Goal: Register for event/course

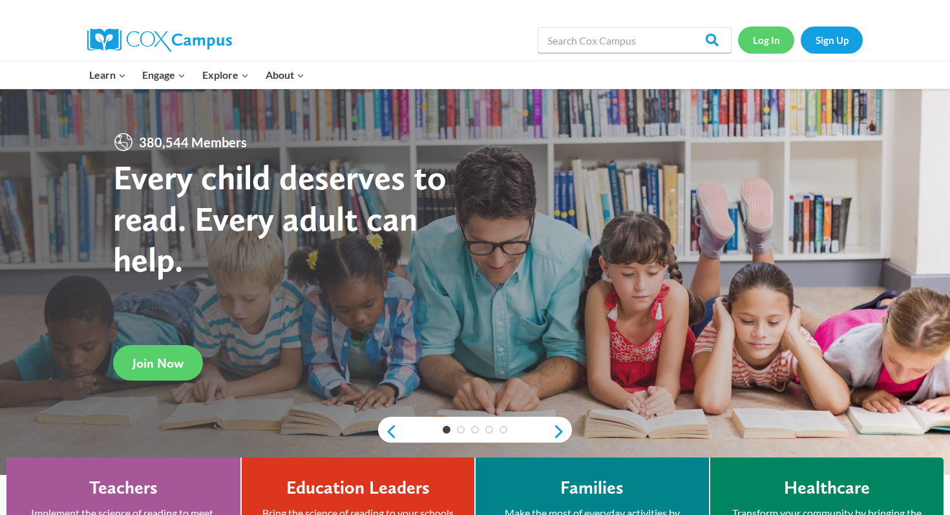
click at [765, 41] on link "Log In" at bounding box center [766, 40] width 56 height 27
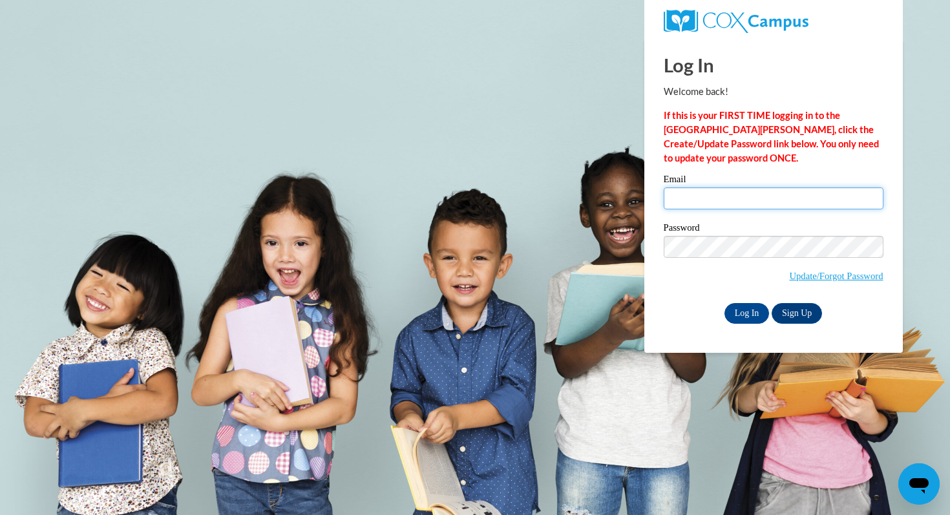
type input "lsandblom@waukesha.k12.wi.us"
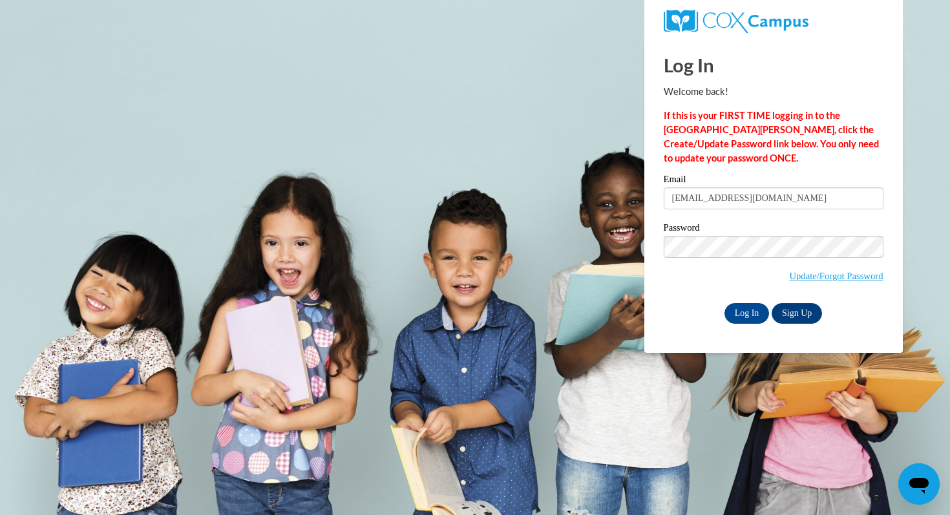
click at [721, 200] on input "lsandblom@waukesha.k12.wi.us" at bounding box center [774, 198] width 220 height 22
click at [750, 307] on input "Log In" at bounding box center [747, 313] width 45 height 21
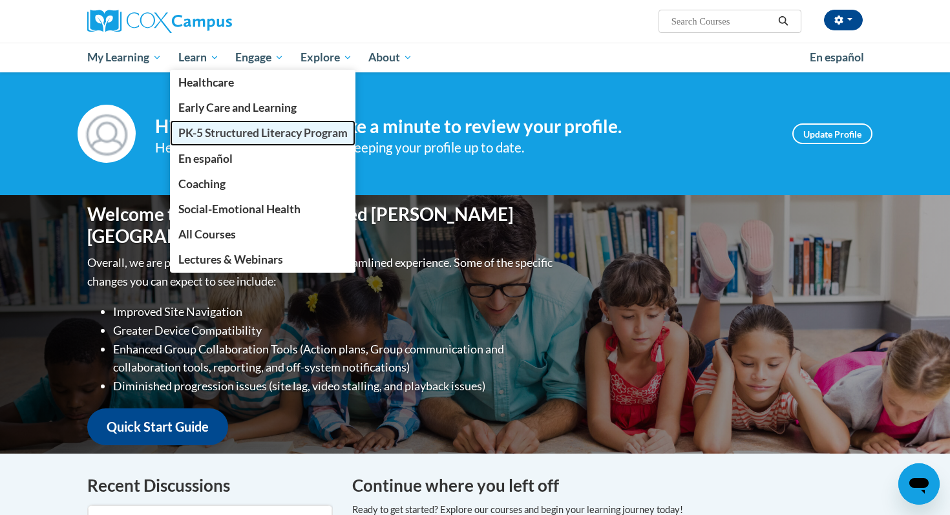
click at [214, 138] on span "PK-5 Structured Literacy Program" at bounding box center [262, 133] width 169 height 14
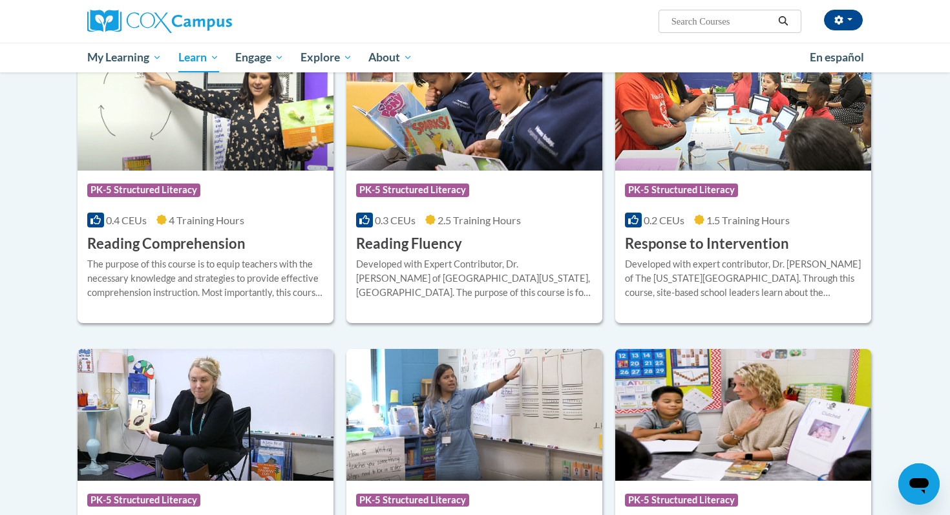
scroll to position [1120, 0]
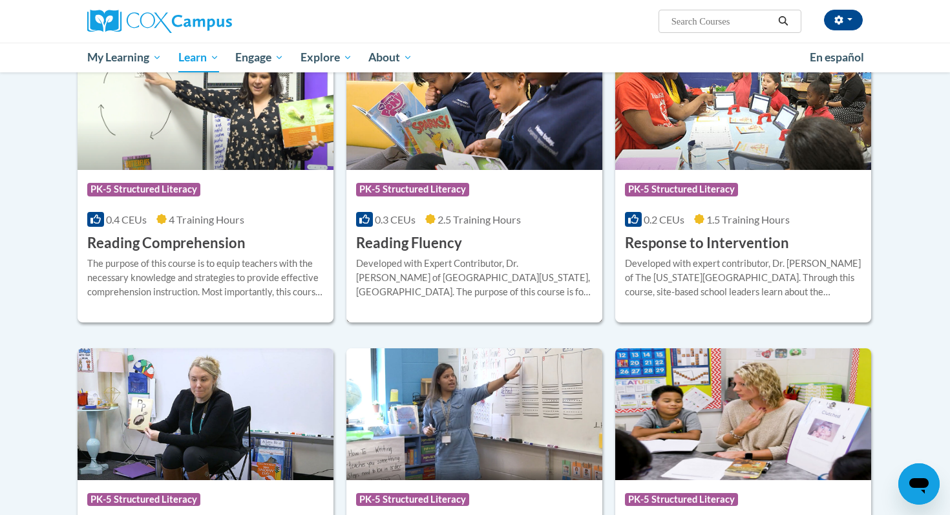
click at [399, 243] on h3 "Reading Fluency" at bounding box center [409, 243] width 106 height 20
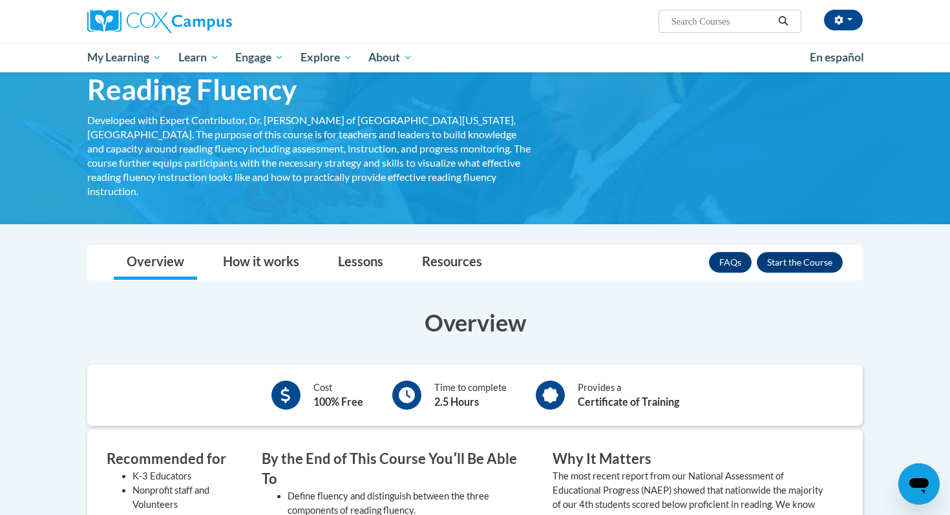
scroll to position [61, 0]
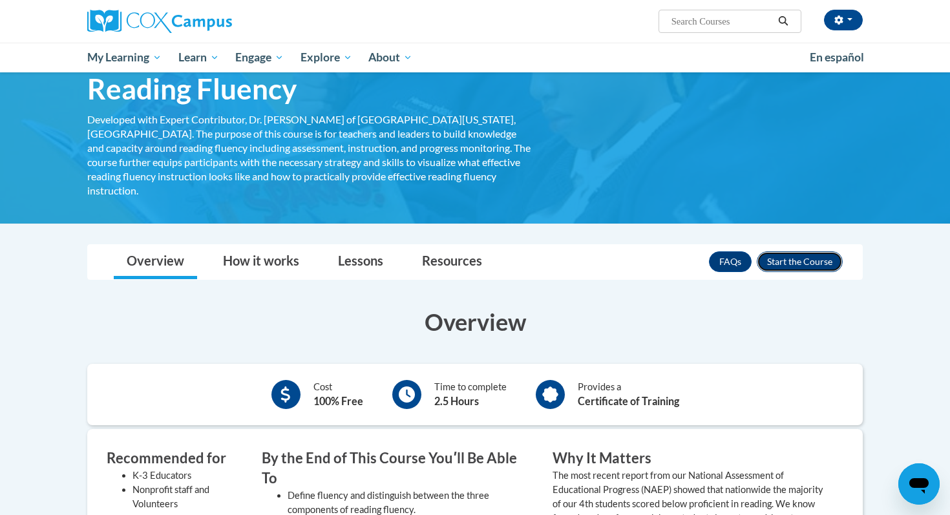
click at [789, 251] on button "Enroll" at bounding box center [800, 261] width 86 height 21
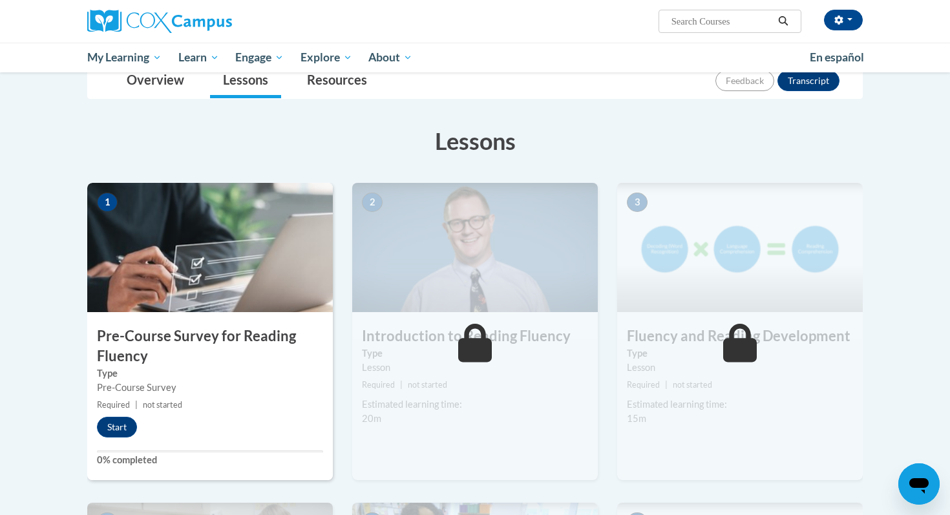
scroll to position [188, 0]
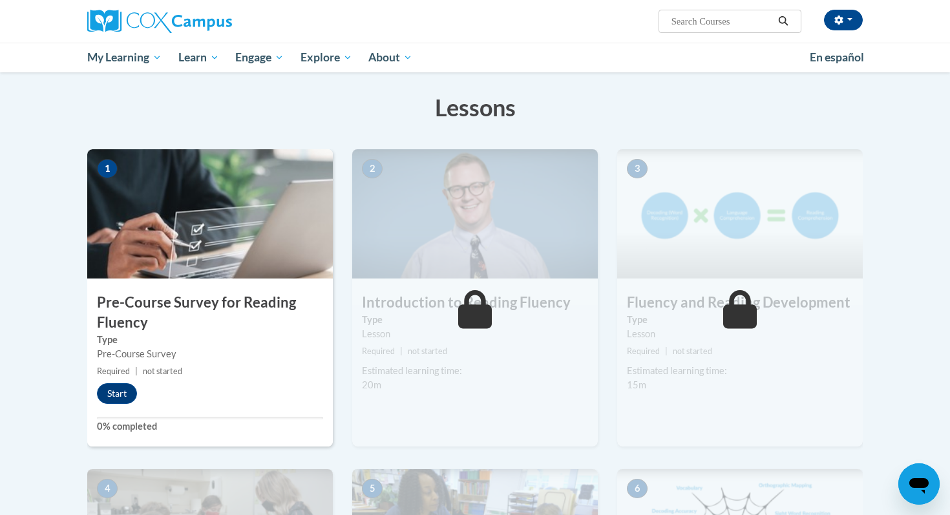
click at [211, 321] on h3 "Pre-Course Survey for Reading Fluency" at bounding box center [210, 313] width 246 height 40
click at [120, 391] on button "Start" at bounding box center [117, 393] width 40 height 21
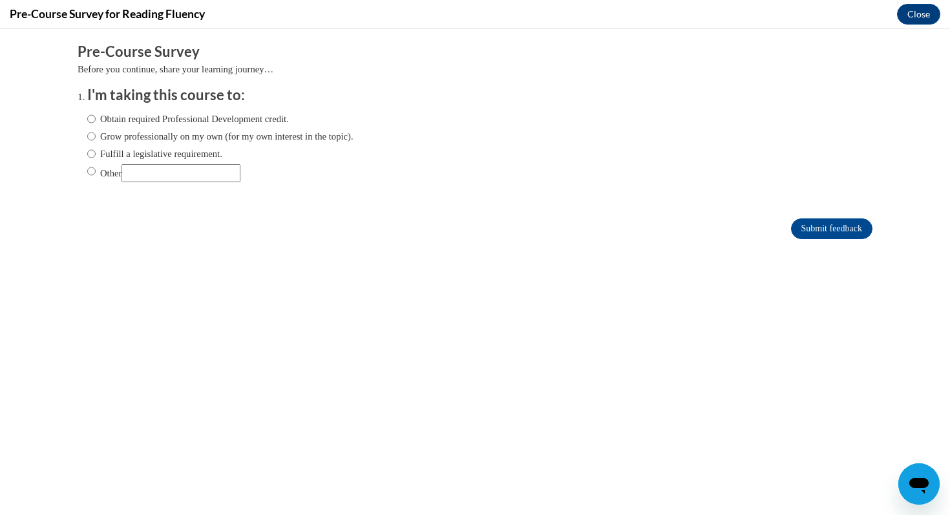
scroll to position [0, 0]
click at [89, 153] on input "Fulfill a legislative requirement." at bounding box center [91, 154] width 8 height 14
radio input "true"
click at [822, 231] on input "Submit feedback" at bounding box center [831, 228] width 81 height 21
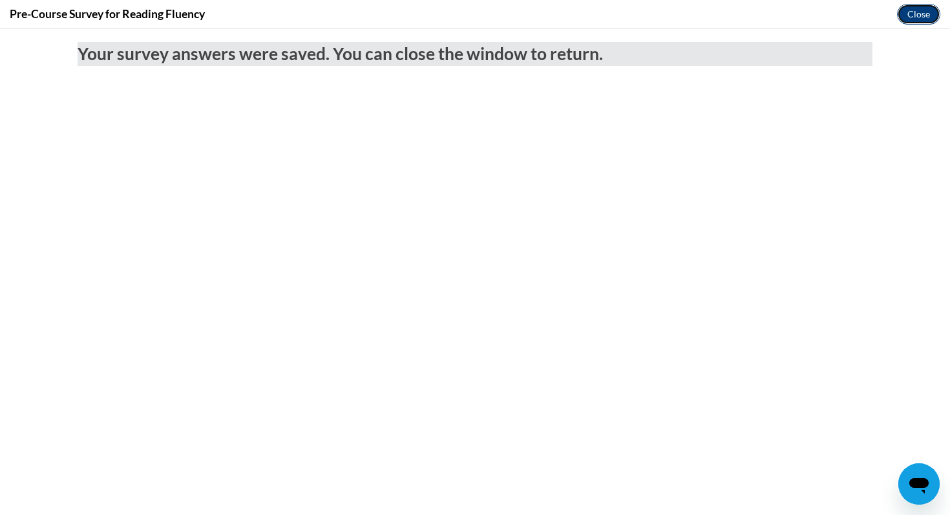
click at [916, 12] on button "Close" at bounding box center [918, 14] width 43 height 21
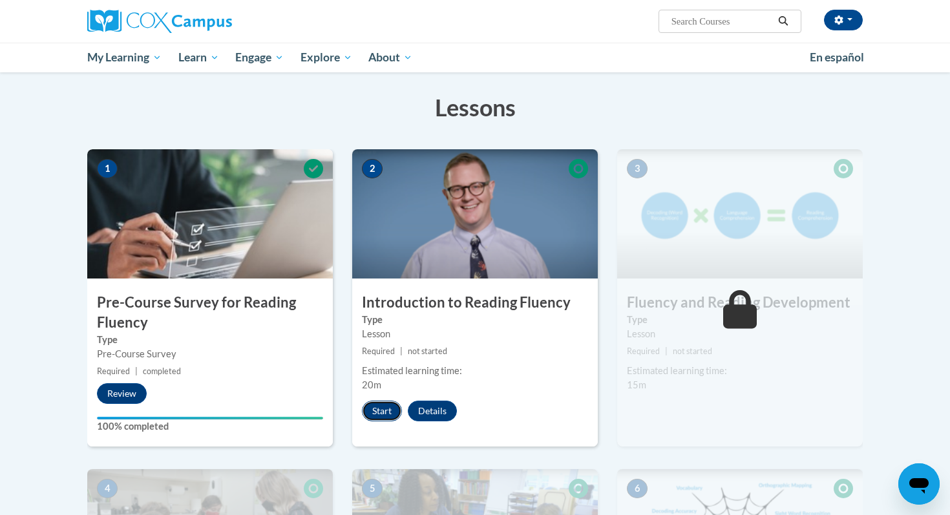
click at [385, 410] on button "Start" at bounding box center [382, 411] width 40 height 21
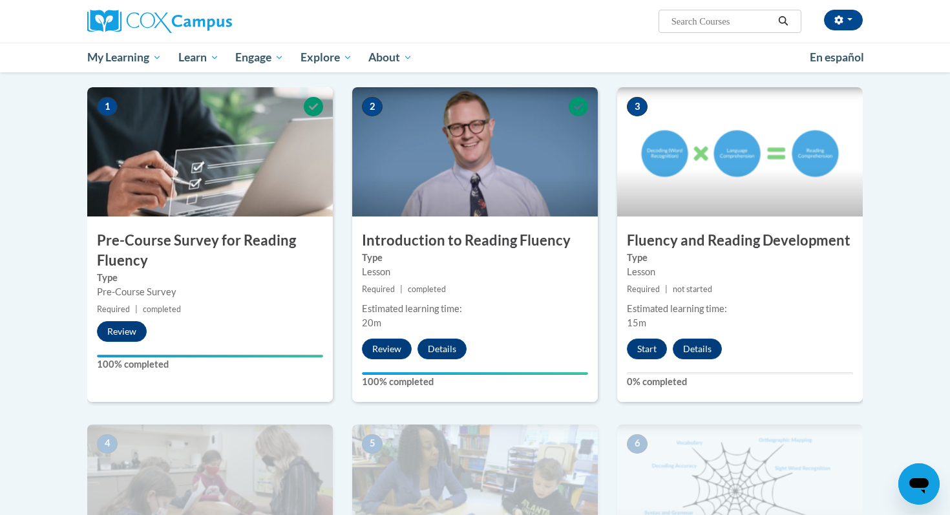
scroll to position [266, 0]
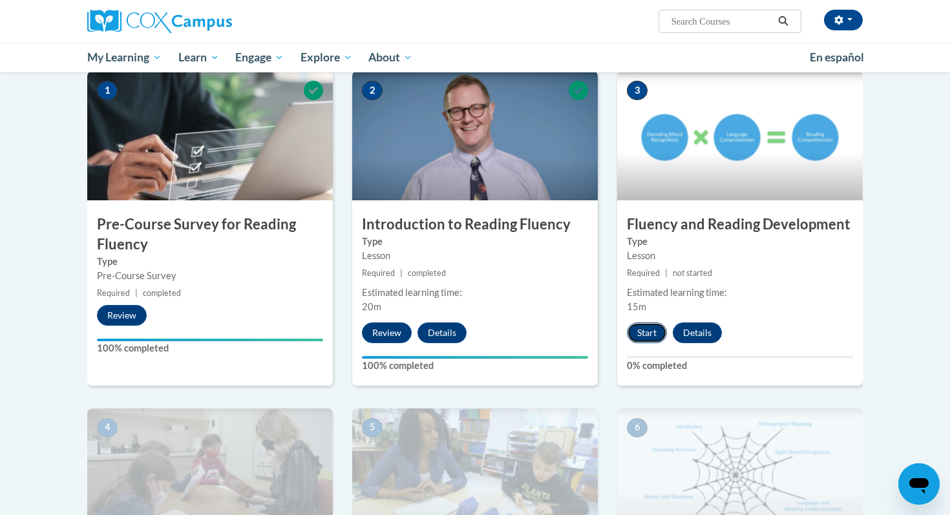
click at [640, 339] on button "Start" at bounding box center [647, 333] width 40 height 21
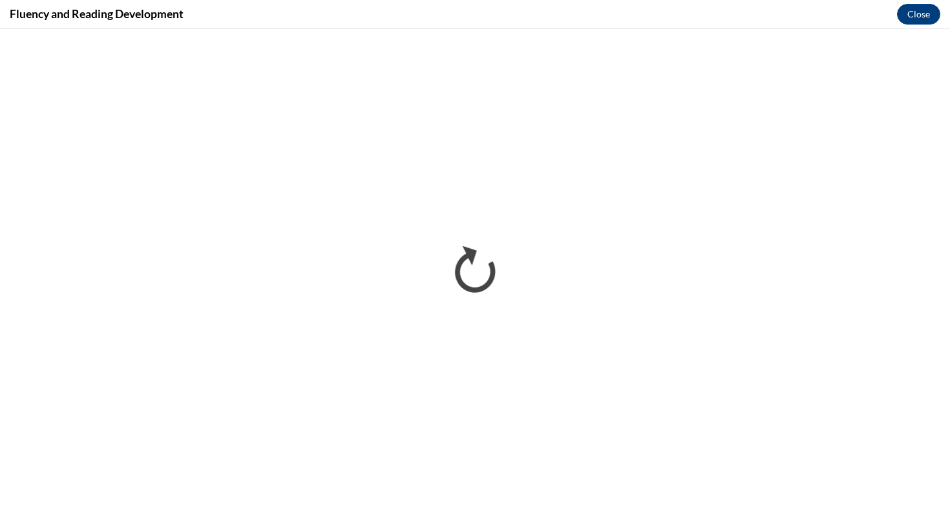
scroll to position [0, 0]
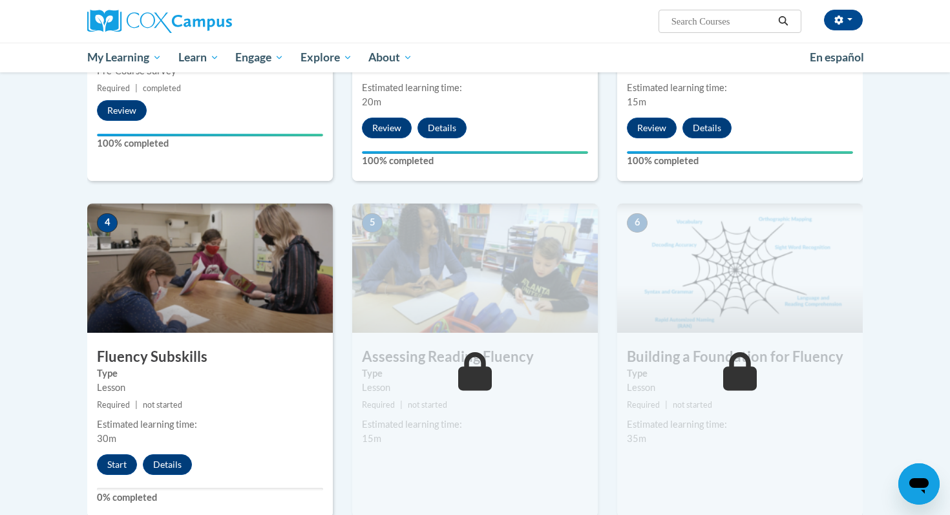
scroll to position [473, 0]
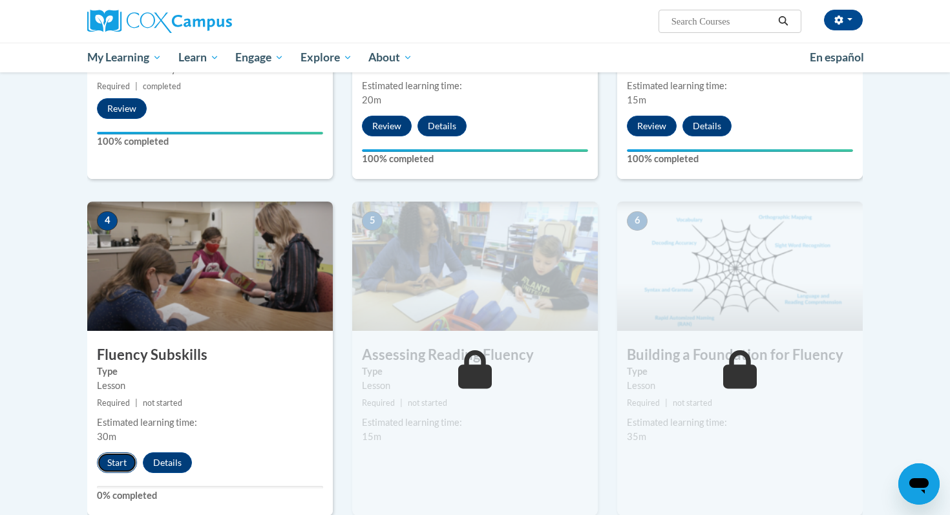
click at [120, 454] on button "Start" at bounding box center [117, 462] width 40 height 21
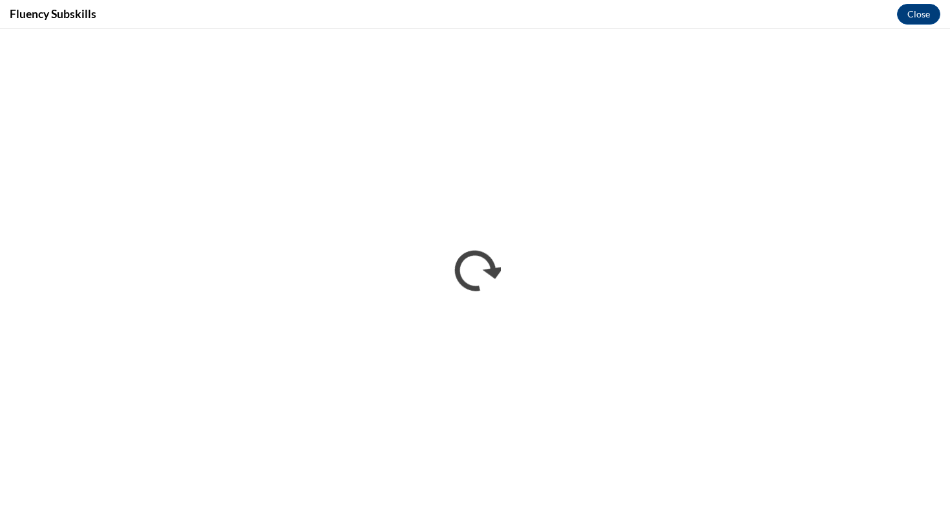
scroll to position [0, 0]
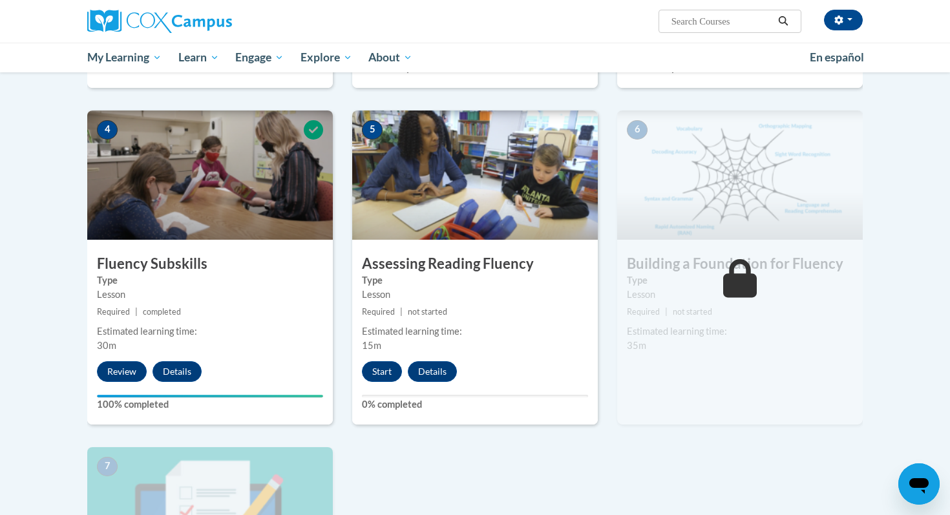
scroll to position [569, 0]
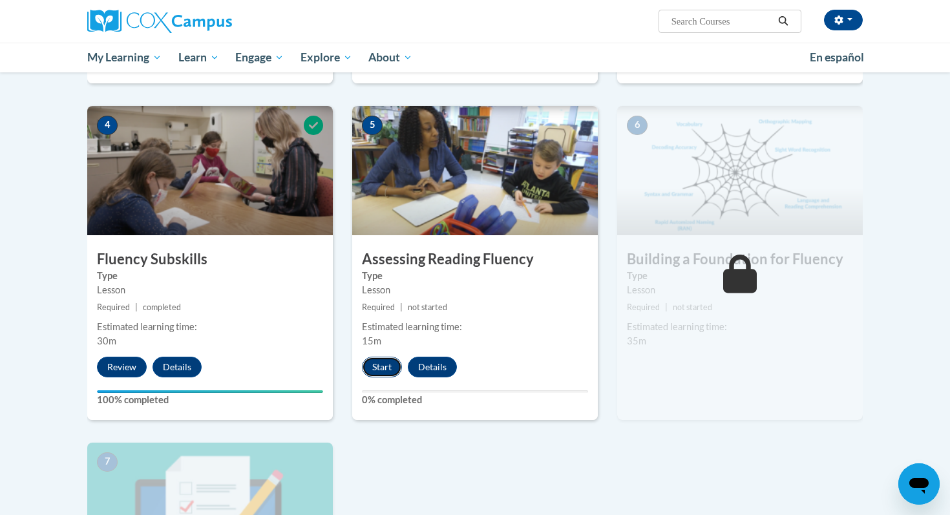
click at [380, 366] on button "Start" at bounding box center [382, 367] width 40 height 21
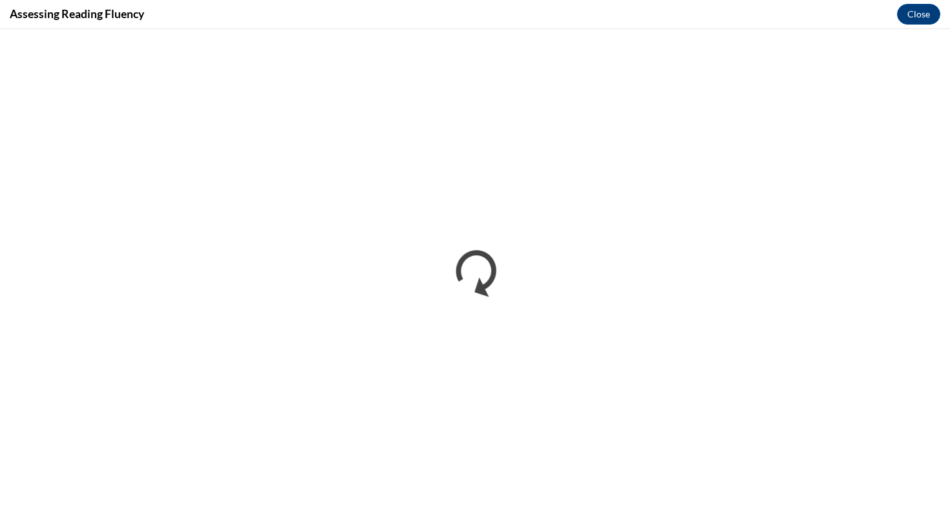
scroll to position [0, 0]
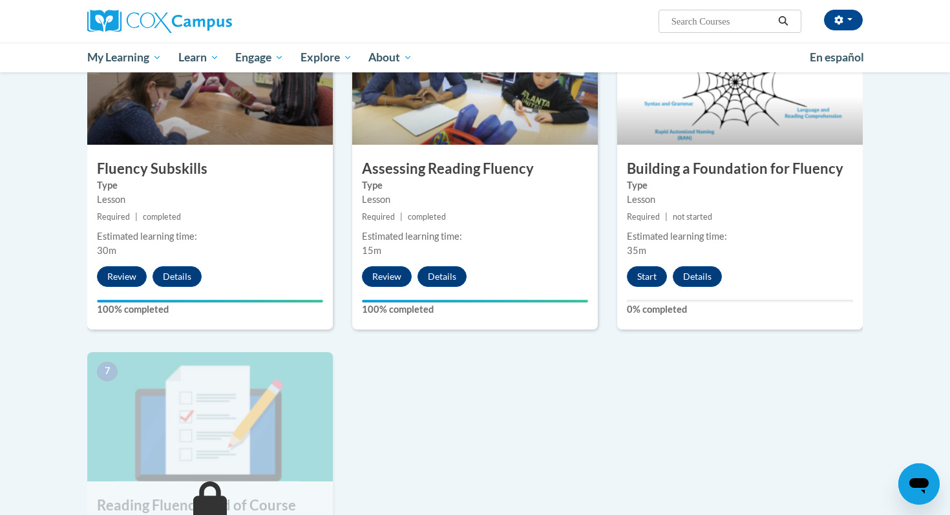
scroll to position [654, 0]
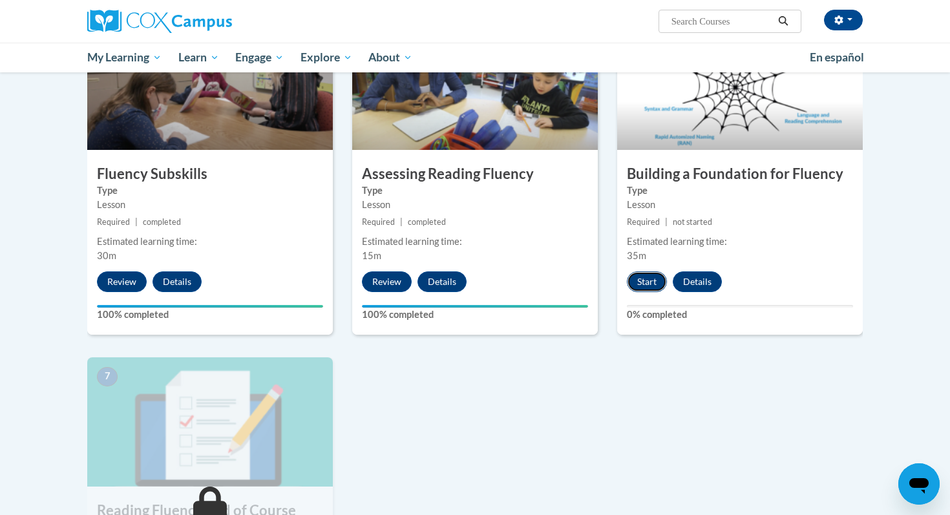
click at [654, 282] on button "Start" at bounding box center [647, 281] width 40 height 21
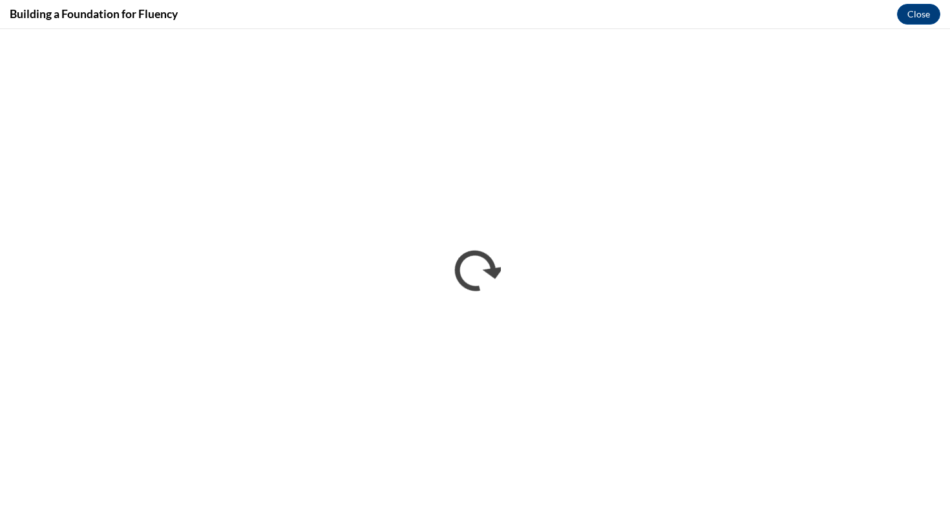
scroll to position [0, 0]
